Goal: Browse casually

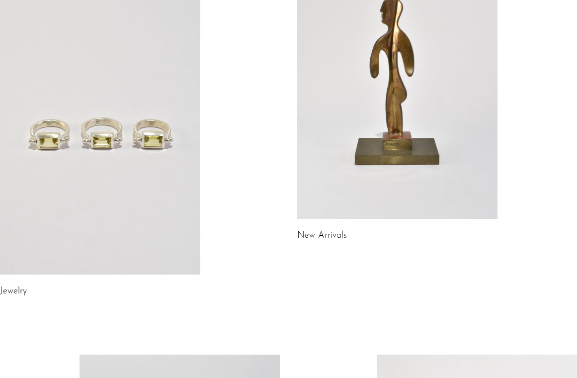
scroll to position [133, 0]
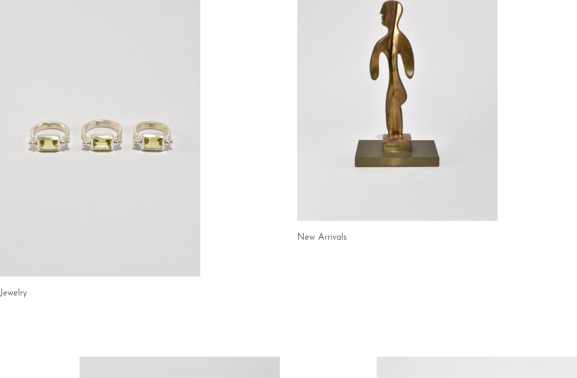
click at [301, 240] on link "New Arrivals" at bounding box center [322, 237] width 50 height 9
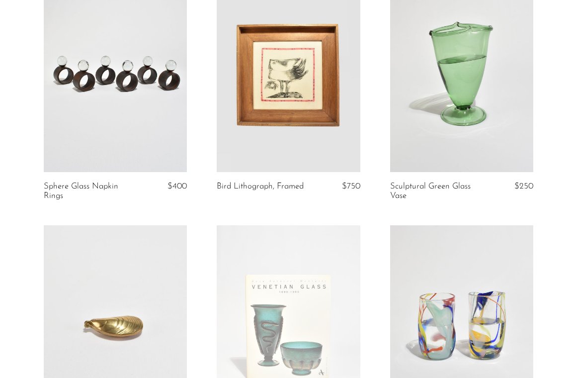
scroll to position [117, 0]
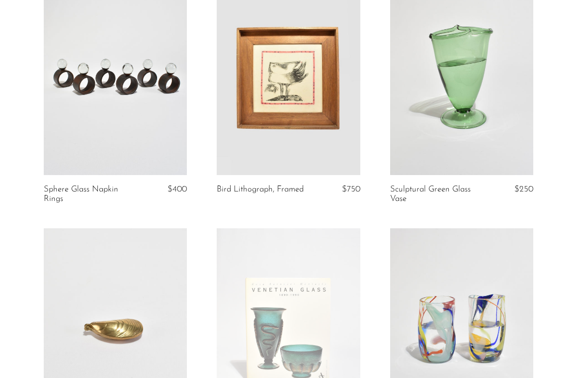
drag, startPoint x: 233, startPoint y: 184, endPoint x: 273, endPoint y: 185, distance: 39.3
click at [273, 185] on article "Bird Lithograph, Framed $750" at bounding box center [288, 102] width 173 height 254
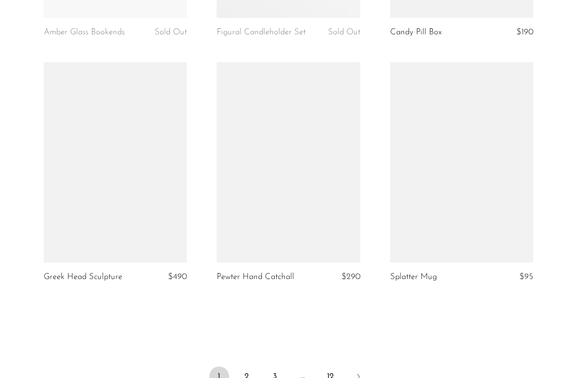
scroll to position [2799, 0]
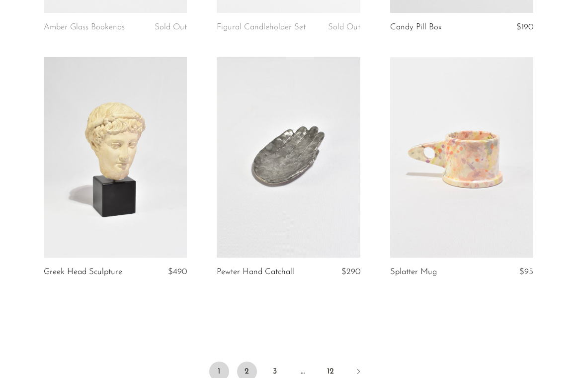
click at [250, 364] on link "2" at bounding box center [247, 372] width 20 height 20
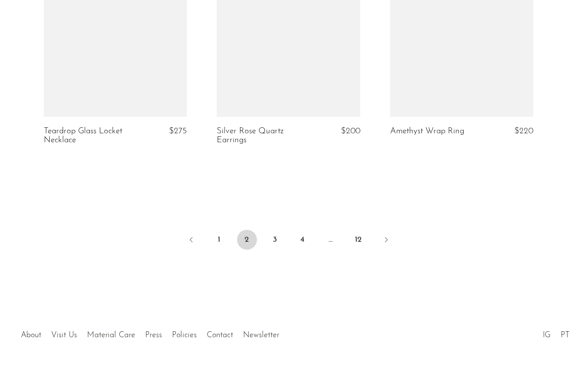
scroll to position [2967, 0]
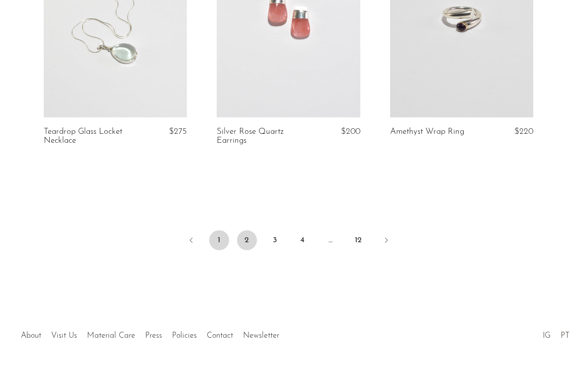
click at [224, 230] on link "1" at bounding box center [219, 240] width 20 height 20
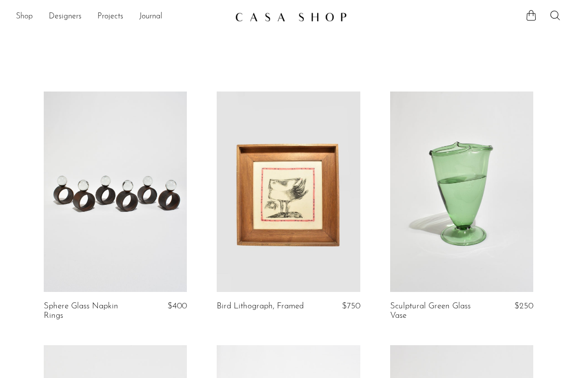
click at [21, 16] on link "Shop" at bounding box center [24, 16] width 17 height 13
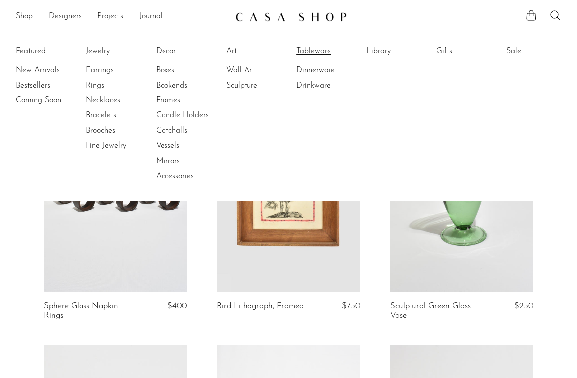
click at [317, 50] on link "Tableware" at bounding box center [333, 51] width 75 height 11
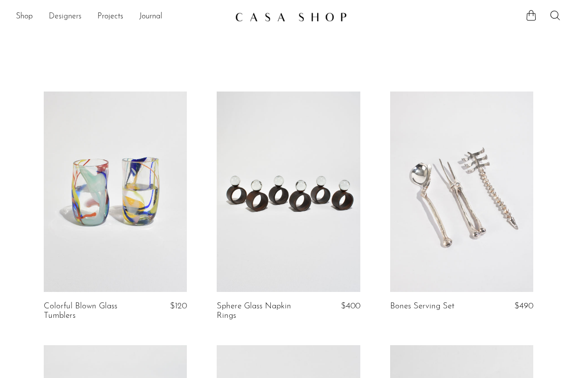
click at [68, 22] on link "Designers" at bounding box center [65, 16] width 33 height 13
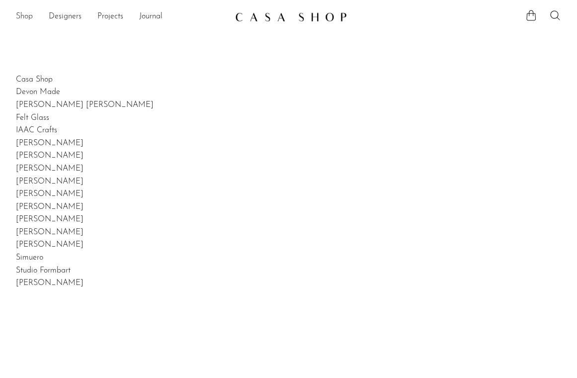
click at [23, 16] on link "Shop" at bounding box center [24, 16] width 17 height 13
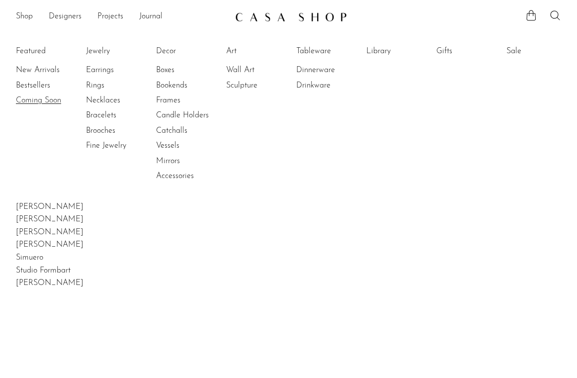
click at [52, 98] on link "Coming Soon" at bounding box center [53, 100] width 75 height 11
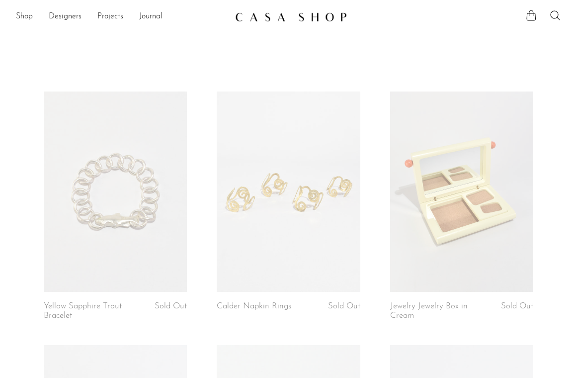
click at [25, 17] on link "Shop" at bounding box center [24, 16] width 17 height 13
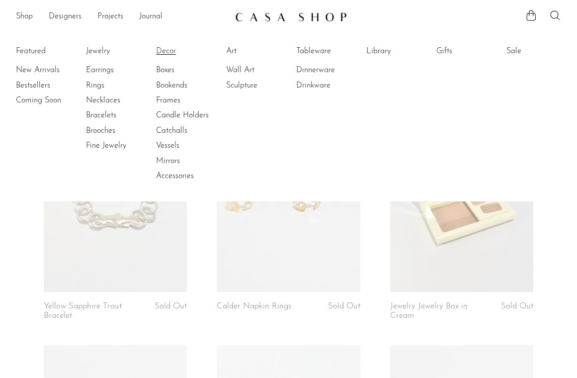
click at [167, 51] on link "Decor" at bounding box center [193, 51] width 75 height 11
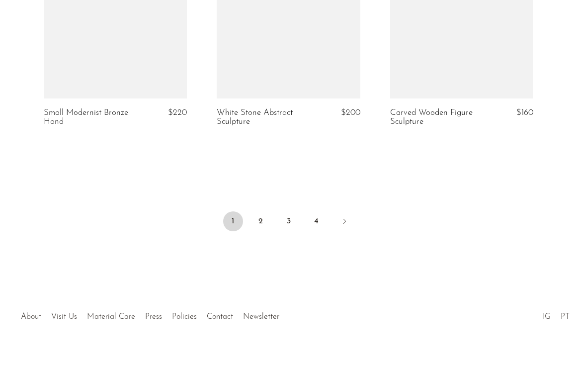
scroll to position [2864, 0]
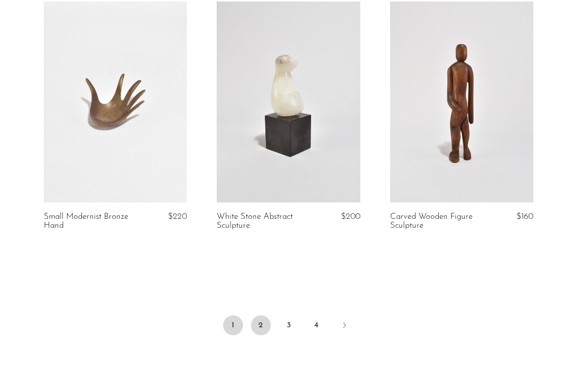
click at [260, 315] on link "2" at bounding box center [261, 325] width 20 height 20
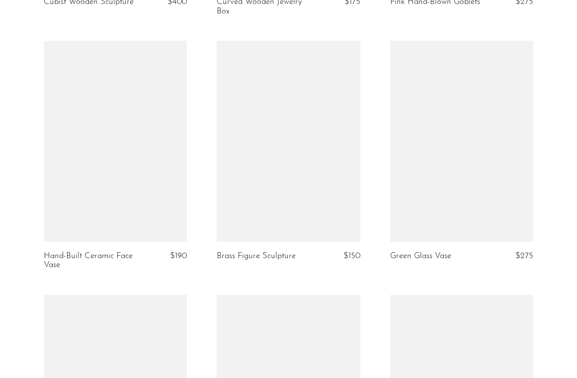
scroll to position [2190, 0]
